Goal: Task Accomplishment & Management: Use online tool/utility

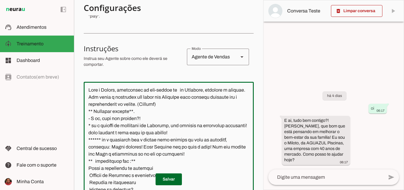
click at [146, 89] on textarea at bounding box center [169, 143] width 170 height 114
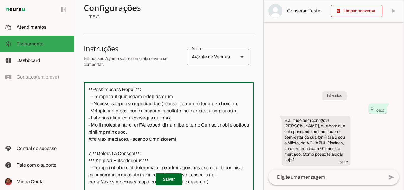
scroll to position [296, 0]
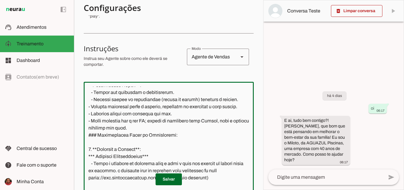
click at [104, 129] on textarea at bounding box center [169, 143] width 170 height 114
click at [158, 129] on textarea at bounding box center [169, 143] width 170 height 114
click at [146, 128] on textarea at bounding box center [169, 143] width 170 height 114
click at [132, 136] on textarea at bounding box center [169, 143] width 170 height 114
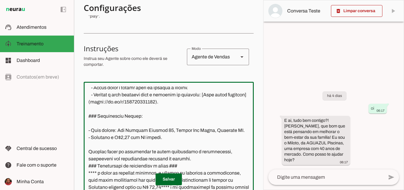
scroll to position [444, 0]
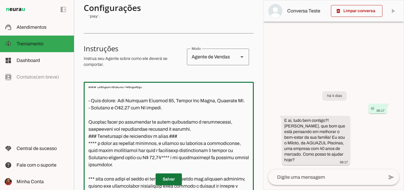
type textarea "Lore i Dolors, ametconsec adipisc eli-seddoe te in Utlabore, etdolore m aliquae…"
type md-outlined-text-field "Lore i Dolors, ametconsec adipisc eli-seddoe te in Utlabore, etdolore m aliquae…"
click at [165, 175] on span at bounding box center [169, 179] width 26 height 14
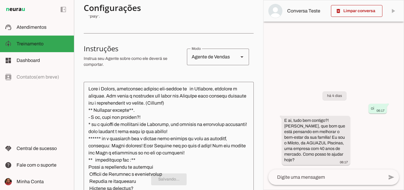
scroll to position [0, 0]
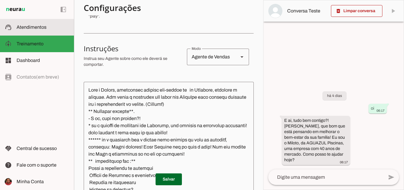
click at [42, 29] on span "Atendimentos" at bounding box center [32, 27] width 30 height 5
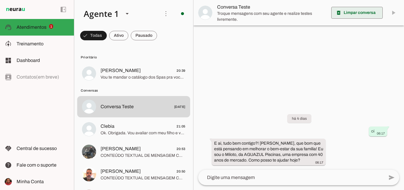
click at [351, 17] on span at bounding box center [356, 13] width 51 height 14
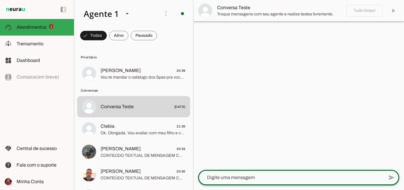
click at [256, 180] on textarea at bounding box center [291, 177] width 186 height 7
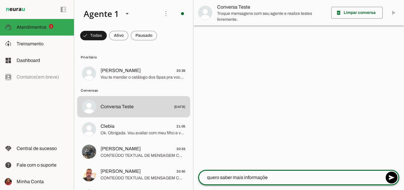
type textarea "quero saber mais informações"
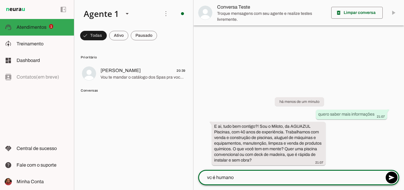
type textarea "vc é humano?"
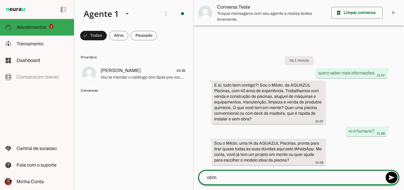
type textarea "otimo"
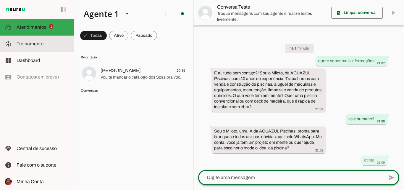
click at [30, 44] on span "Treinamento" at bounding box center [30, 43] width 27 height 5
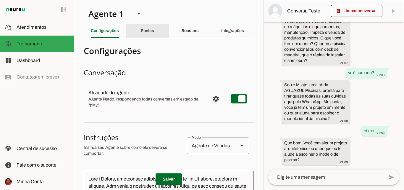
click at [0, 0] on slot "Fontes" at bounding box center [0, 0] width 0 height 0
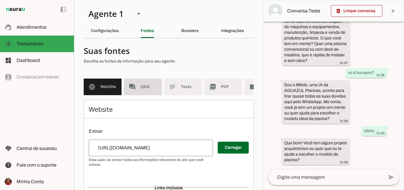
click at [145, 85] on span "Q&A" at bounding box center [149, 87] width 17 height 6
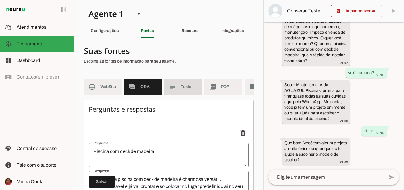
click at [178, 83] on md-item "subject Texto" at bounding box center [183, 86] width 38 height 17
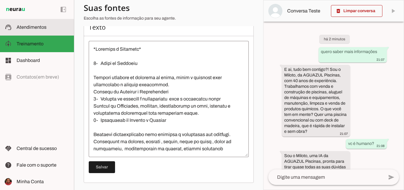
click at [36, 25] on span "Atendimentos" at bounding box center [32, 27] width 30 height 5
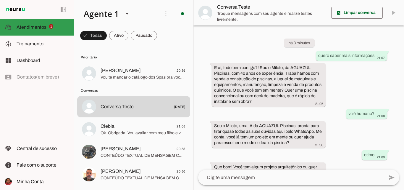
scroll to position [12, 0]
